Goal: Information Seeking & Learning: Learn about a topic

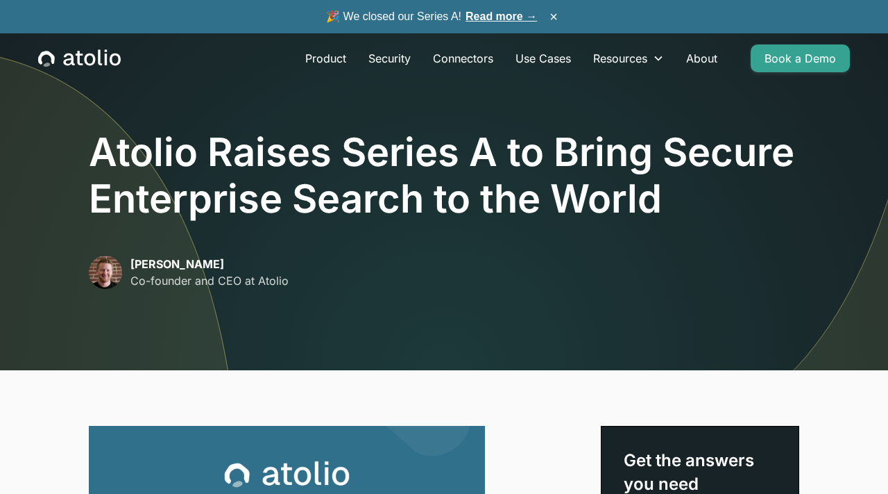
click at [238, 214] on h1 "Atolio Raises Series A to Bring Secure Enterprise Search to the World" at bounding box center [444, 175] width 711 height 93
click at [103, 53] on icon "home" at bounding box center [79, 58] width 83 height 18
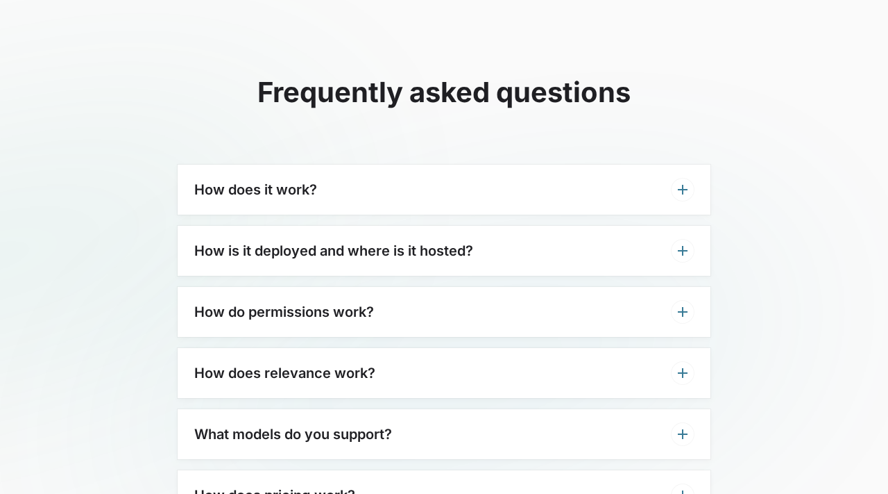
scroll to position [4083, 0]
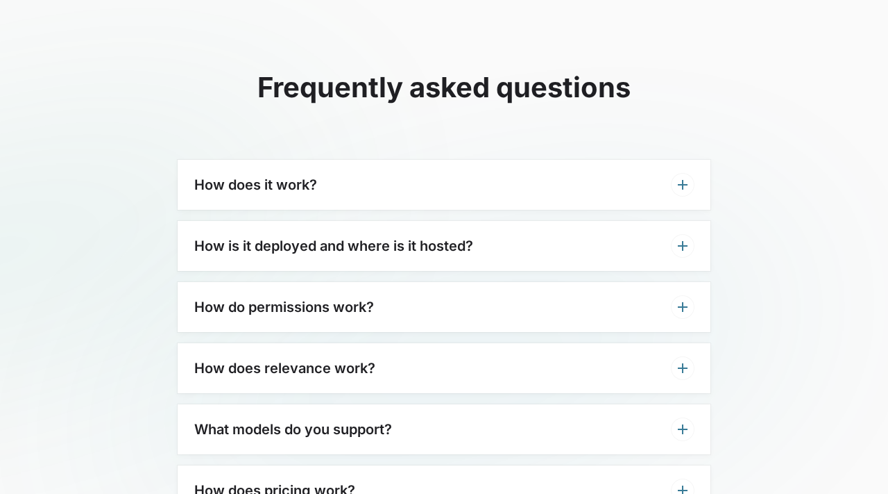
click at [306, 176] on h3 "How does it work?" at bounding box center [255, 184] width 123 height 17
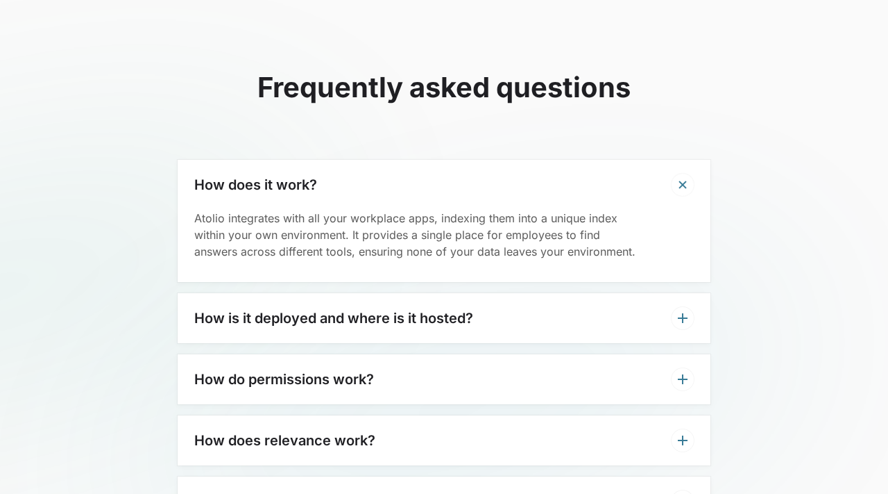
click at [658, 160] on div "How does it work?" at bounding box center [444, 185] width 533 height 50
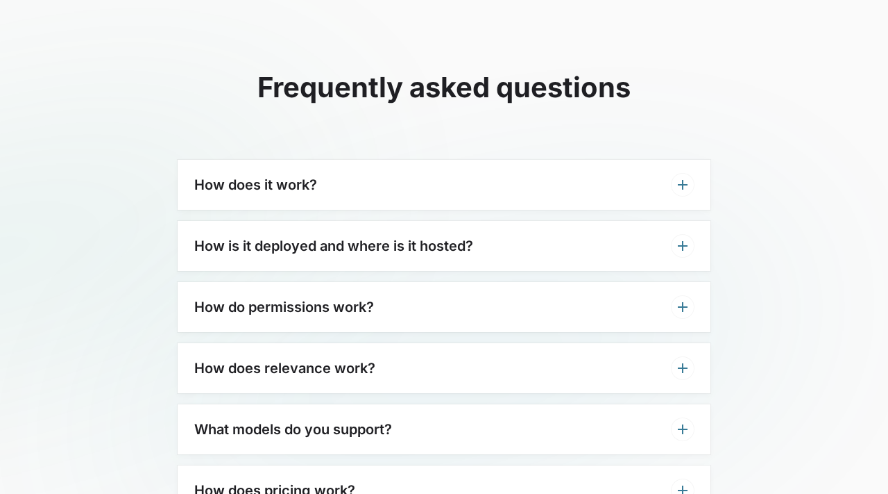
click at [589, 221] on div "How is it deployed and where is it hosted?" at bounding box center [444, 246] width 533 height 50
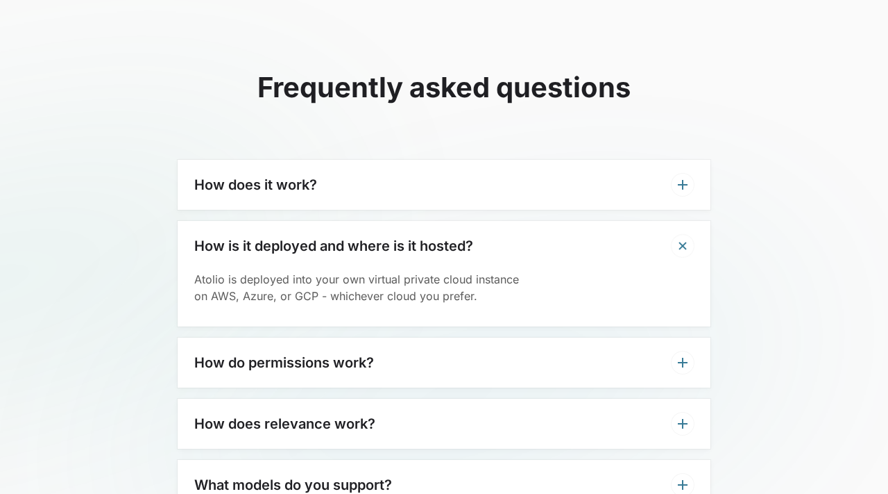
click at [632, 224] on div "How is it deployed and where is it hosted?" at bounding box center [444, 246] width 533 height 50
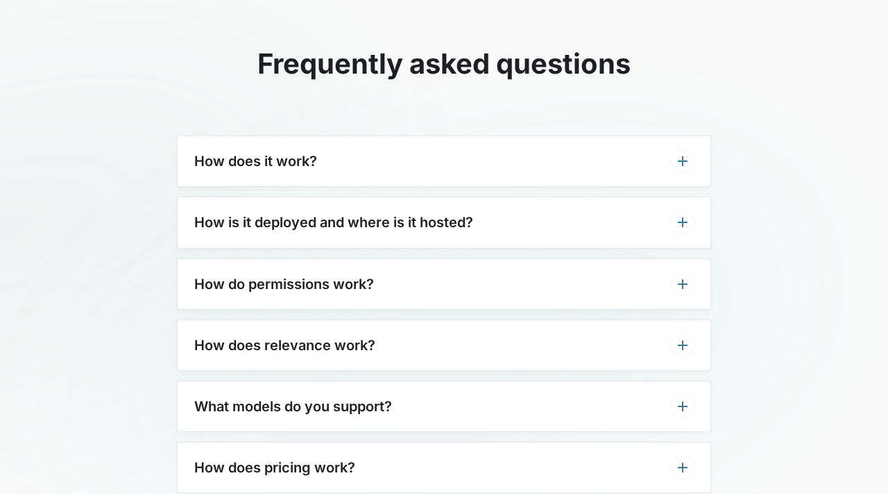
scroll to position [4115, 0]
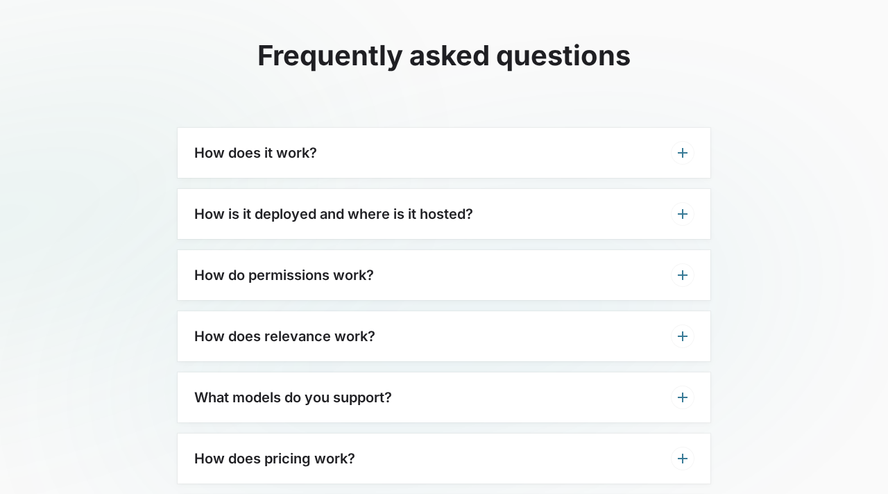
click at [627, 250] on div "How do permissions work?" at bounding box center [444, 275] width 533 height 50
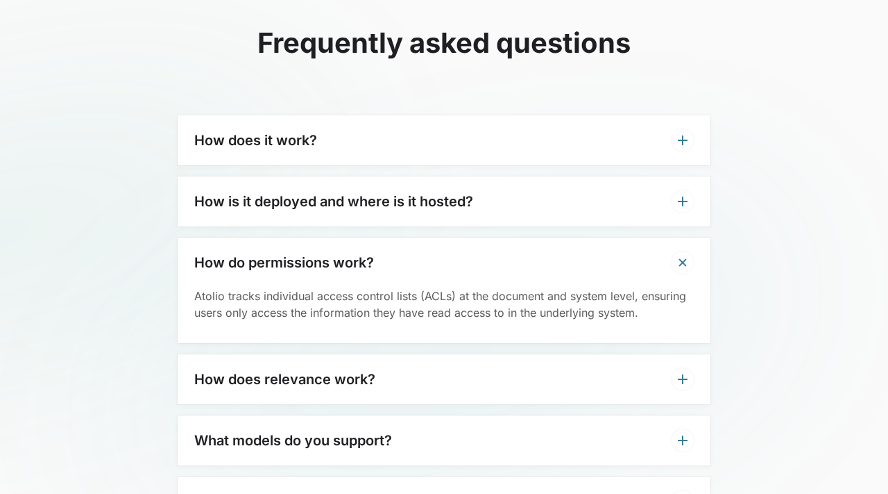
scroll to position [4133, 0]
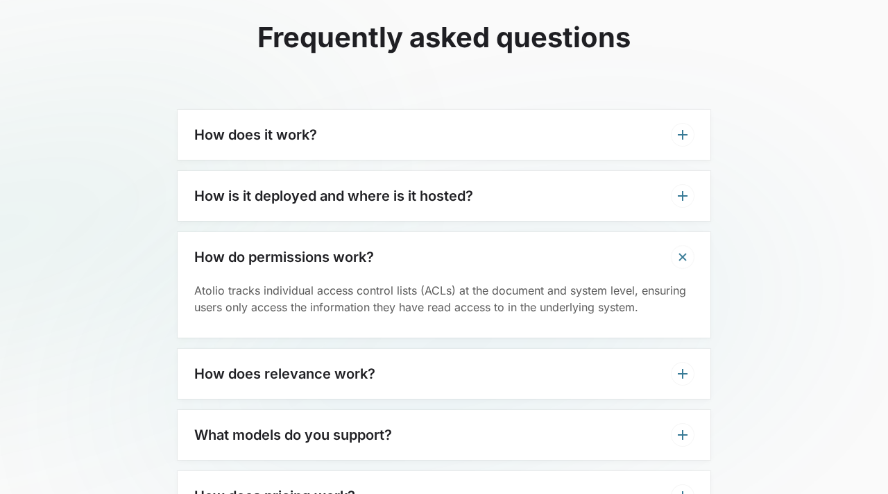
click at [628, 232] on div "How do permissions work?" at bounding box center [444, 257] width 533 height 50
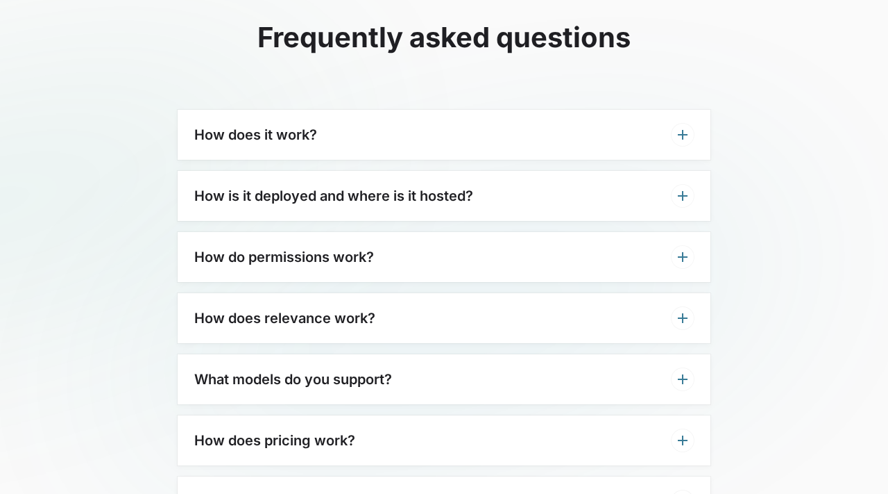
scroll to position [4179, 0]
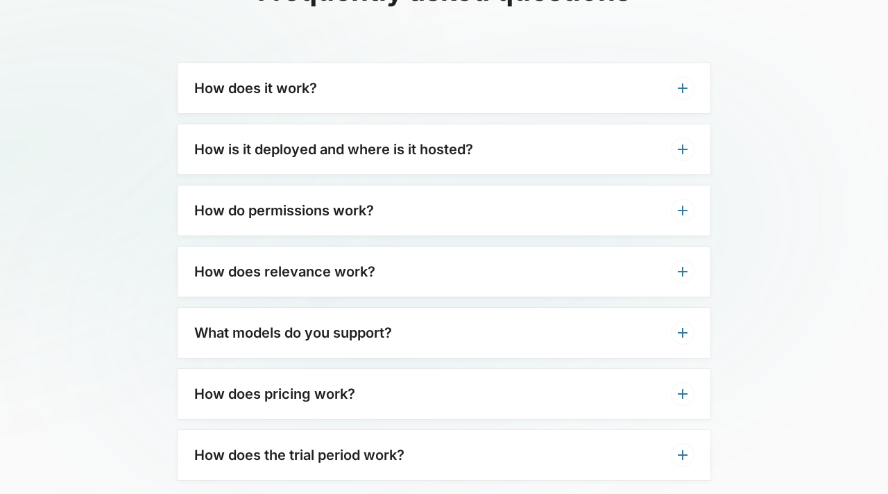
click at [622, 246] on div "How does relevance work?" at bounding box center [444, 271] width 533 height 50
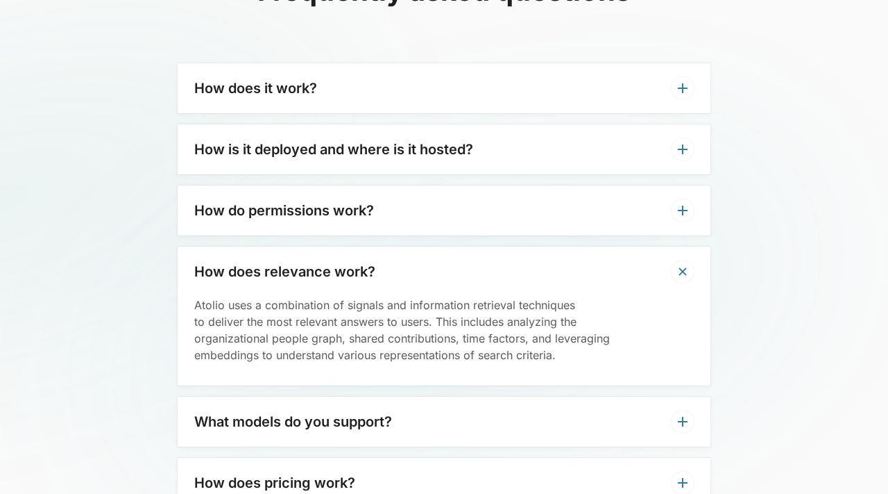
click at [622, 246] on div "How does relevance work?" at bounding box center [444, 271] width 533 height 50
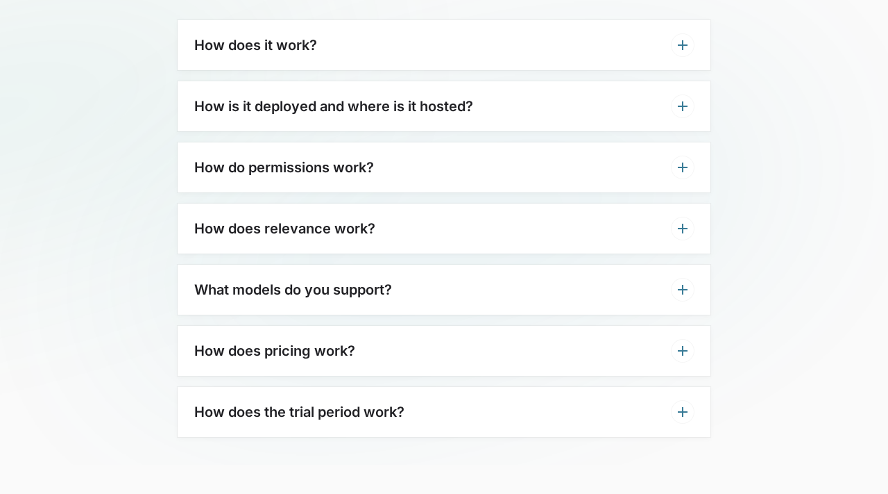
scroll to position [4258, 0]
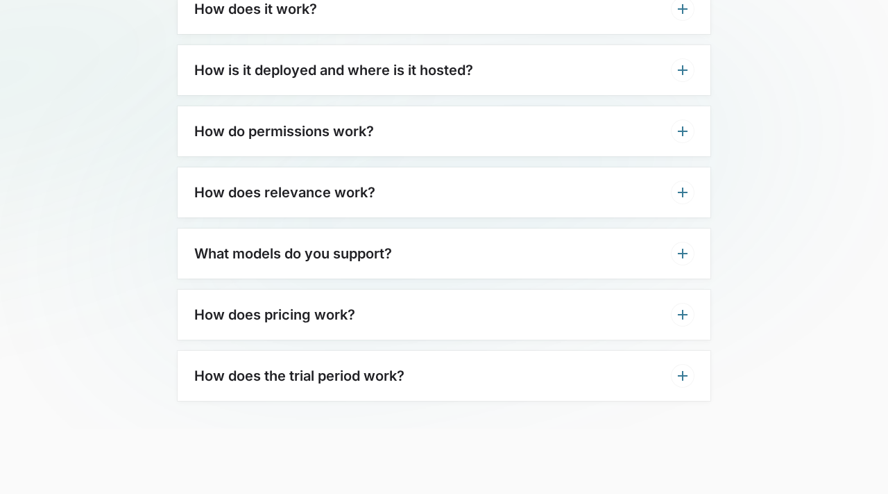
click at [603, 289] on div "How does pricing work?" at bounding box center [444, 314] width 533 height 50
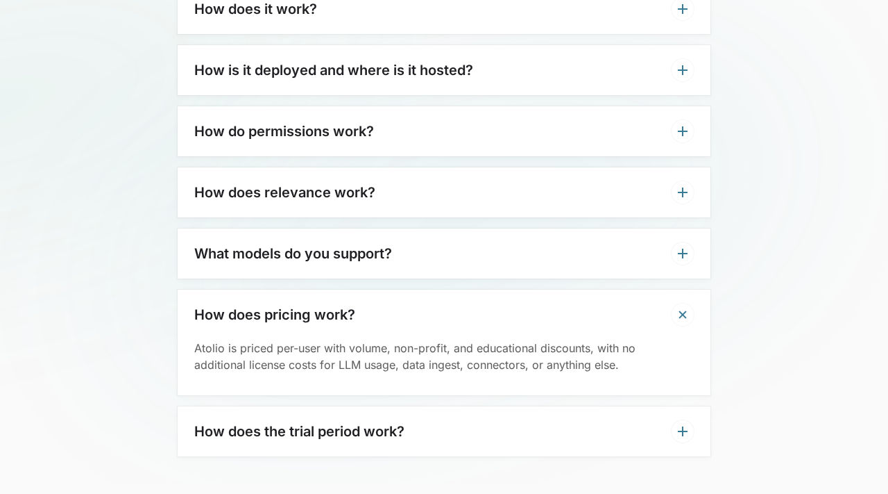
scroll to position [4271, 0]
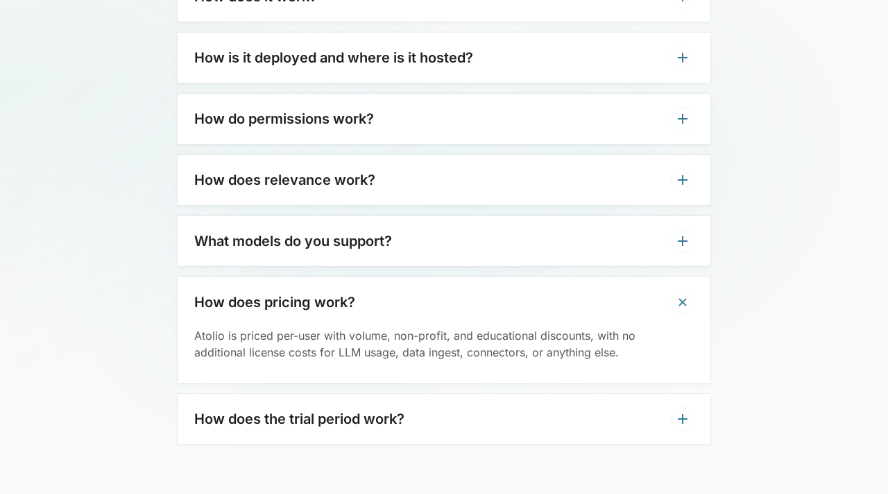
click at [644, 277] on div "How does pricing work?" at bounding box center [444, 302] width 533 height 50
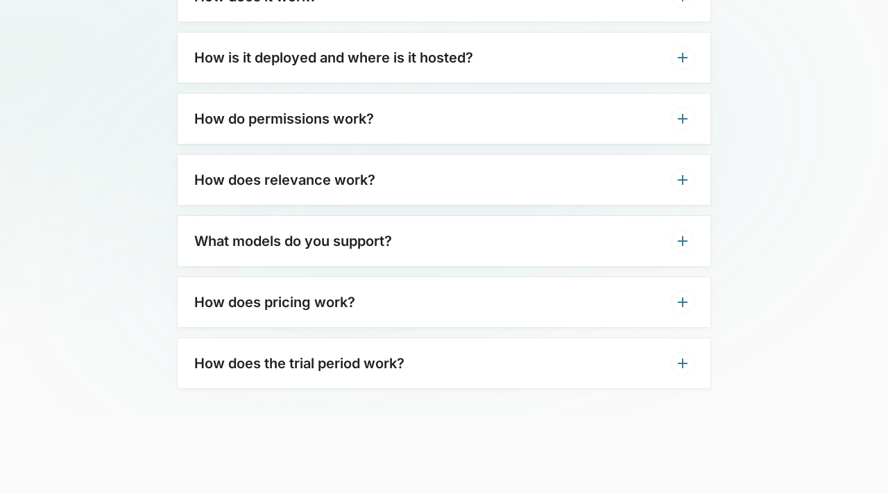
click at [633, 338] on div "How does the trial period work?" at bounding box center [444, 363] width 533 height 50
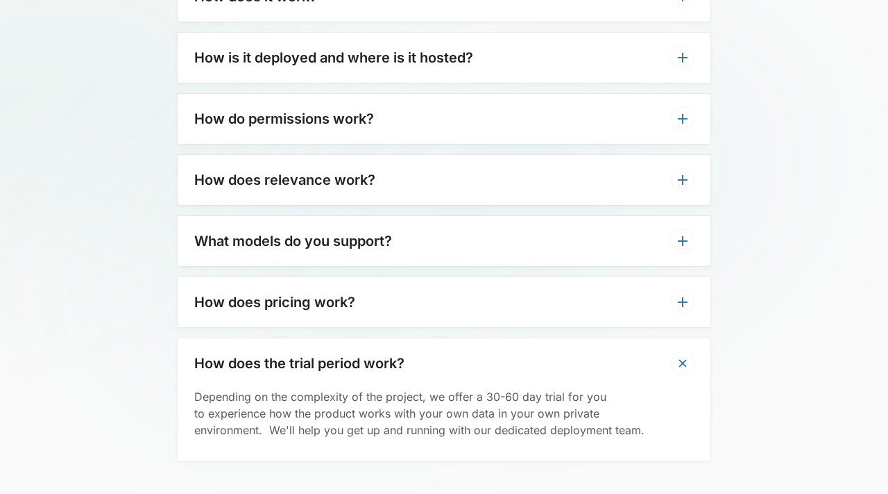
click at [633, 338] on div "How does the trial period work?" at bounding box center [444, 363] width 533 height 50
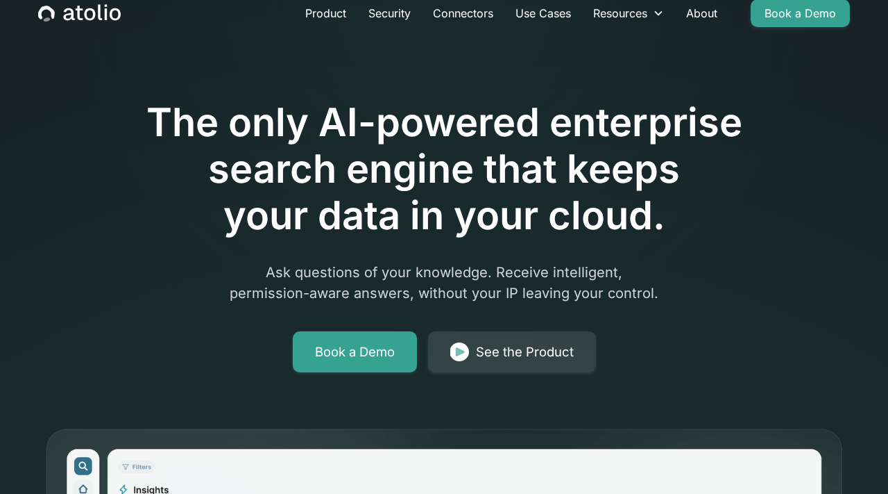
scroll to position [0, 0]
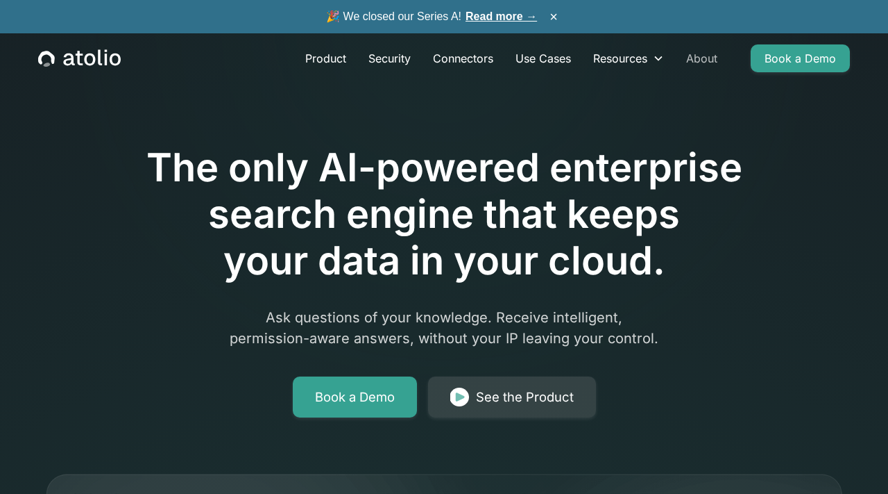
click at [698, 60] on link "About" at bounding box center [701, 58] width 53 height 28
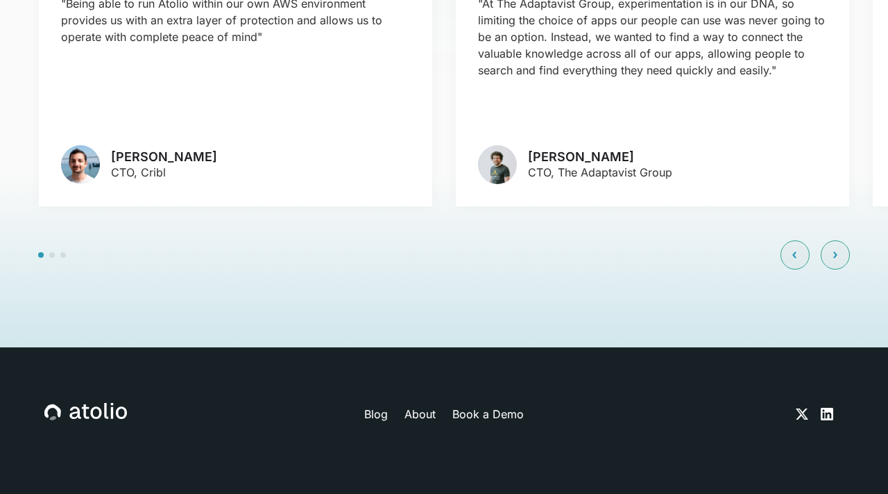
scroll to position [3351, 0]
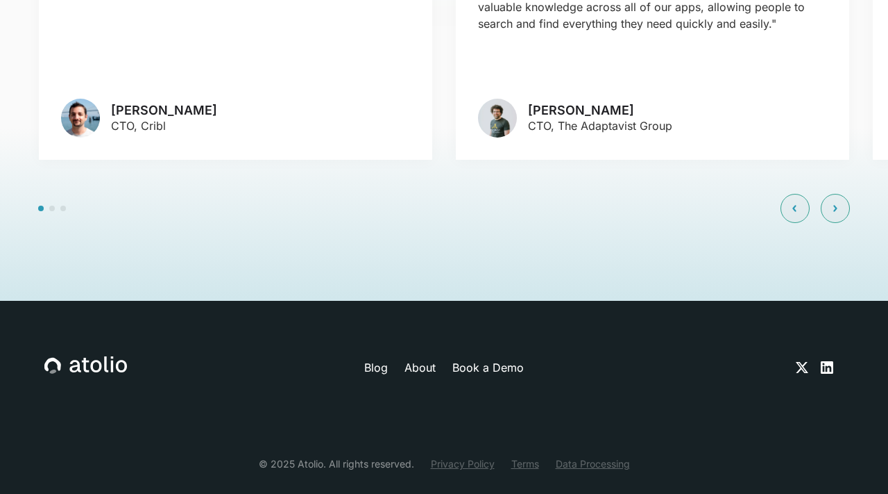
click at [827, 359] on icon at bounding box center [827, 367] width 17 height 17
